Goal: Task Accomplishment & Management: Manage account settings

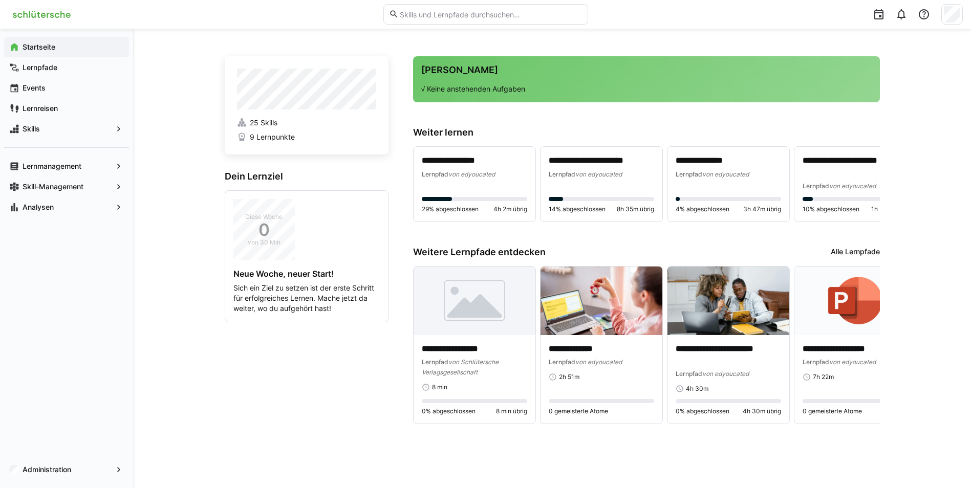
click at [956, 47] on div "**********" at bounding box center [552, 259] width 838 height 460
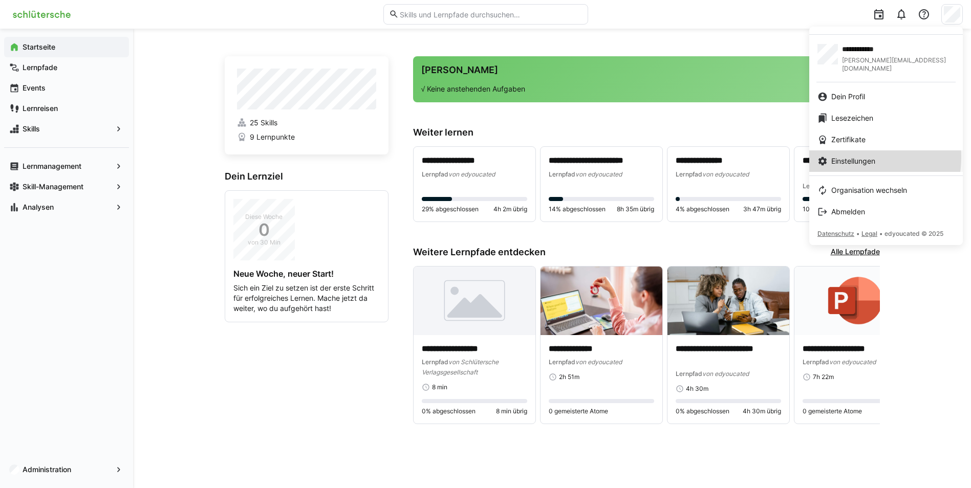
click at [848, 156] on span "Einstellungen" at bounding box center [853, 161] width 44 height 10
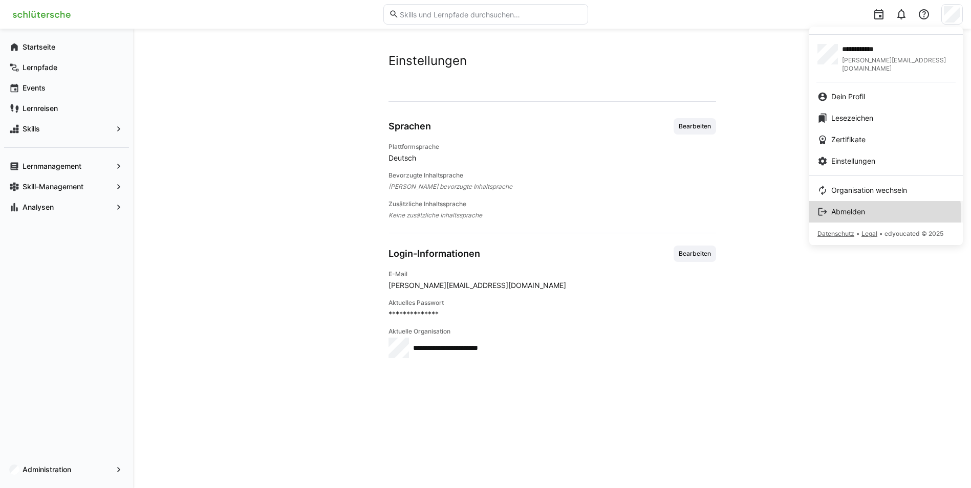
click at [851, 207] on span "Abmelden" at bounding box center [848, 212] width 34 height 10
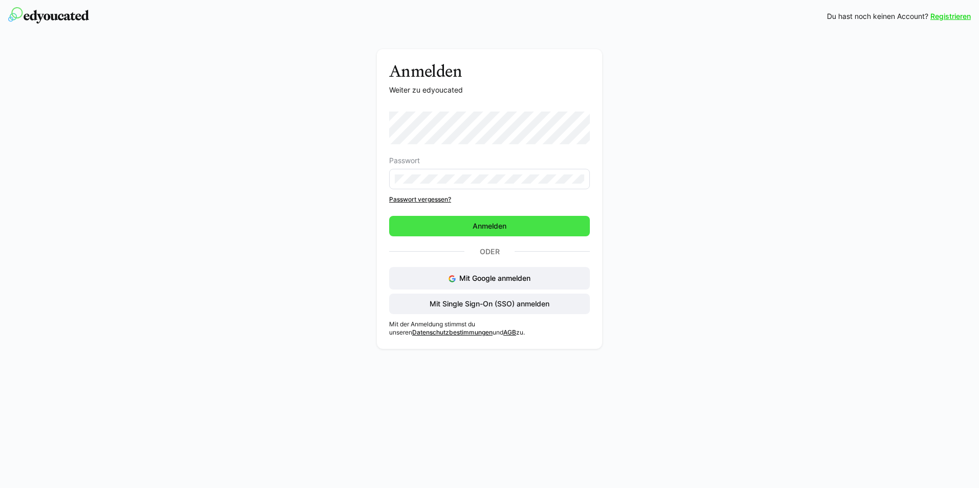
click at [454, 228] on span "Anmelden" at bounding box center [489, 226] width 201 height 20
